Goal: Information Seeking & Learning: Compare options

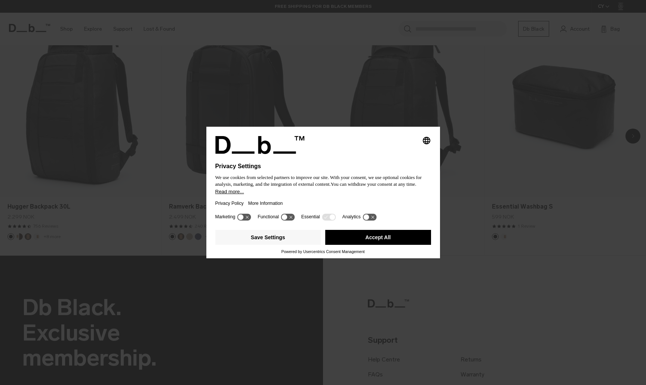
scroll to position [589, 0]
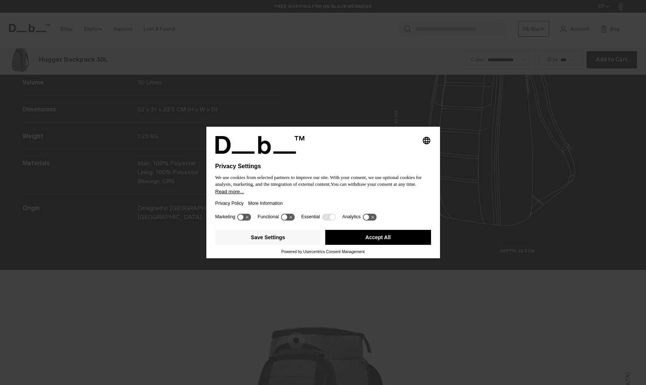
scroll to position [1156, 0]
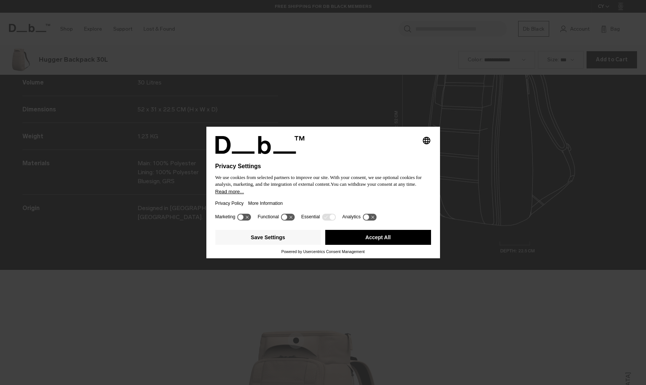
scroll to position [1156, 0]
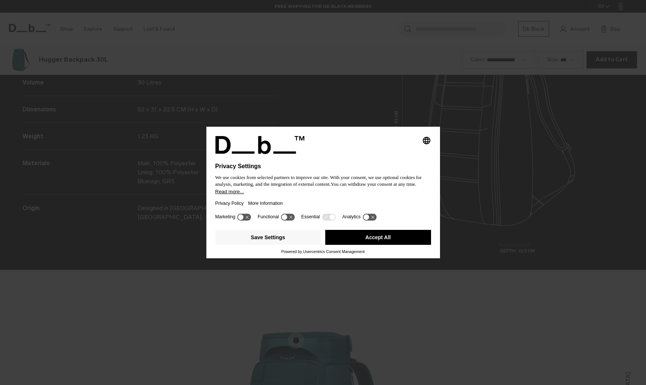
scroll to position [1156, 0]
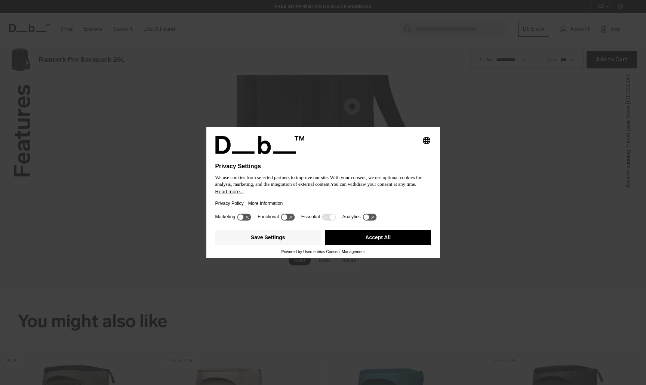
scroll to position [1156, 0]
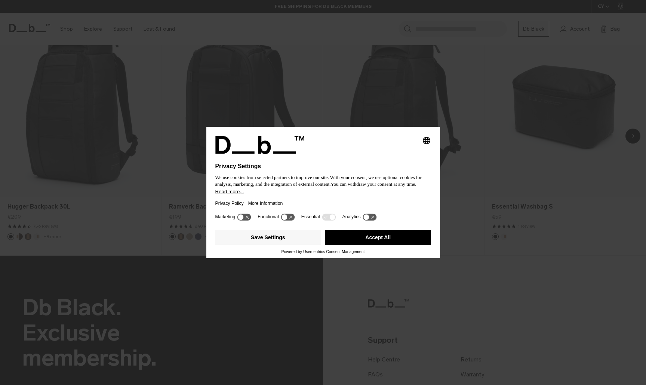
scroll to position [589, 0]
